Goal: Information Seeking & Learning: Learn about a topic

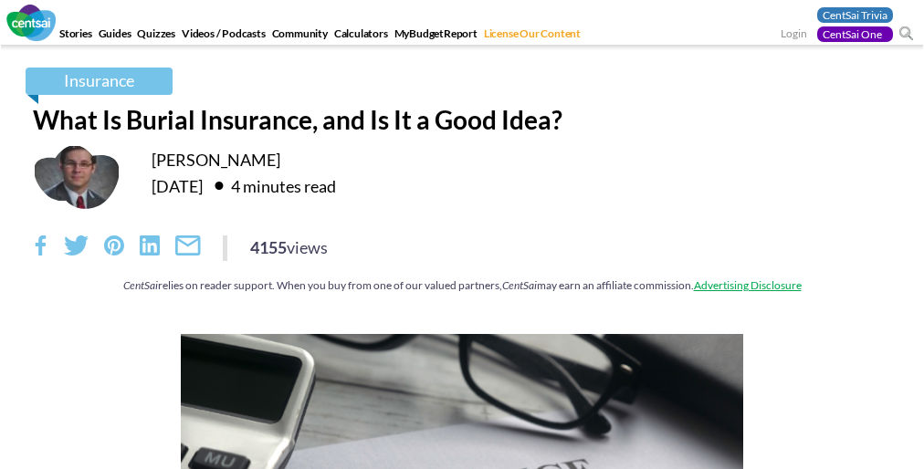
click at [462, 235] on div "Insurance What Is Burial Insurance, and Is It a Good Idea? [PERSON_NAME] [DATE]…" at bounding box center [462, 190] width 886 height 244
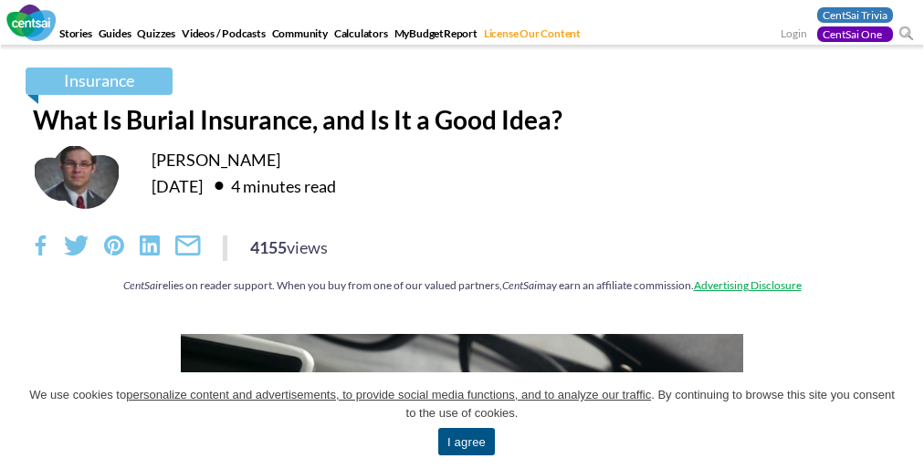
click at [466, 442] on link "I agree" at bounding box center [466, 441] width 57 height 27
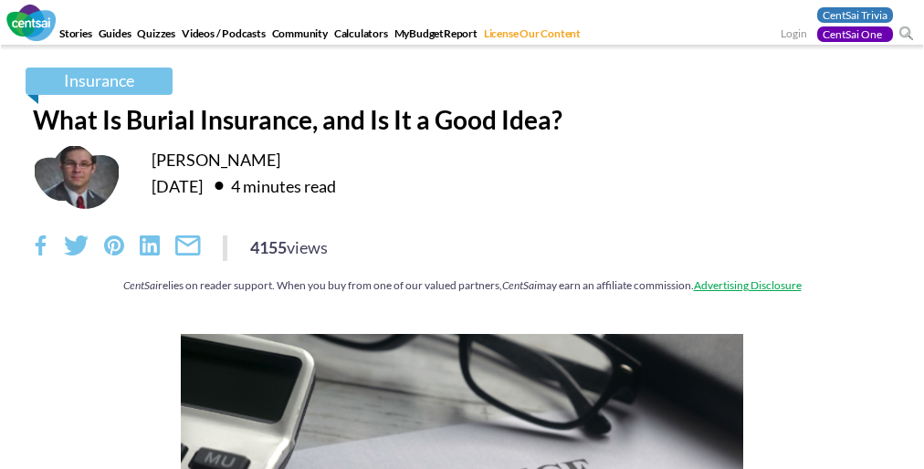
click at [462, 258] on div "4155 views" at bounding box center [462, 249] width 859 height 26
click at [462, 235] on div "Insurance What Is Burial Insurance, and Is It a Good Idea? [PERSON_NAME] [DATE]…" at bounding box center [462, 190] width 886 height 244
click at [462, 258] on div "4155 views" at bounding box center [462, 249] width 859 height 26
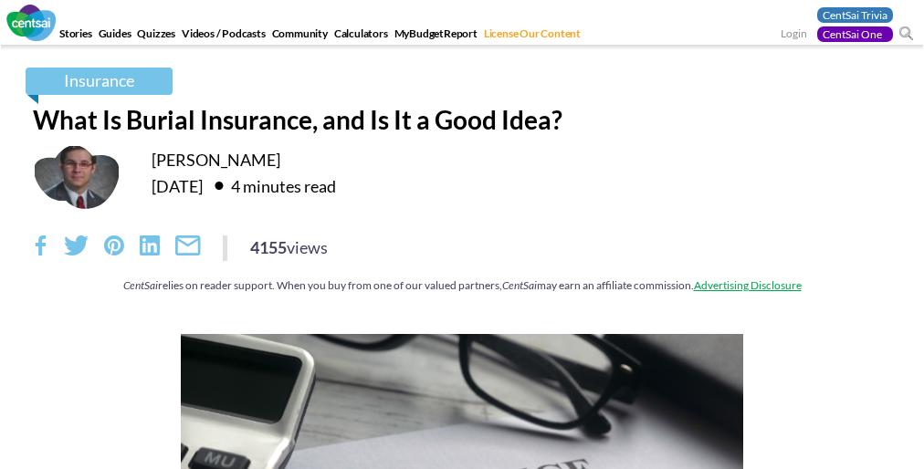
click at [462, 258] on div "4155 views" at bounding box center [462, 249] width 859 height 26
click at [462, 235] on div "Insurance What Is Burial Insurance, and Is It a Good Idea? [PERSON_NAME] [DATE]…" at bounding box center [462, 190] width 886 height 244
click at [462, 258] on div "4155 views" at bounding box center [462, 249] width 859 height 26
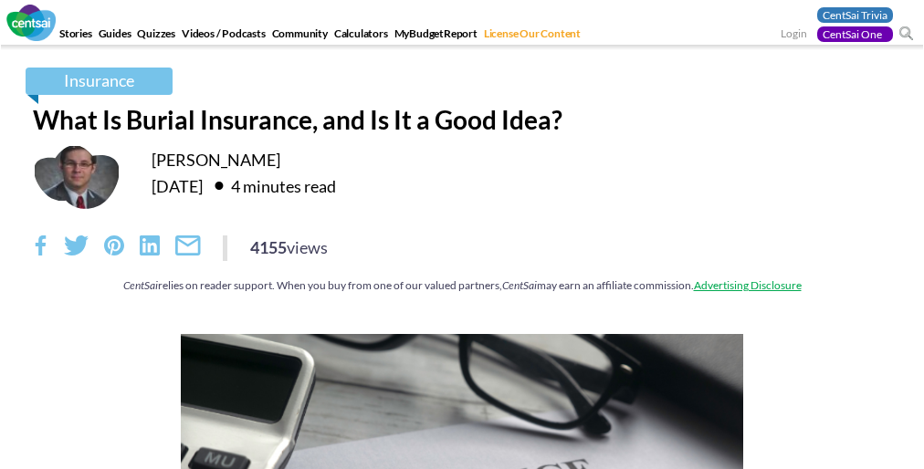
click at [462, 258] on div "4155 views" at bounding box center [462, 249] width 859 height 26
click at [462, 235] on div "Insurance What Is Burial Insurance, and Is It a Good Idea? [PERSON_NAME] [DATE]…" at bounding box center [462, 190] width 886 height 244
